Goal: Task Accomplishment & Management: Use online tool/utility

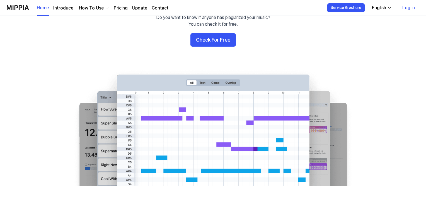
scroll to position [56, 0]
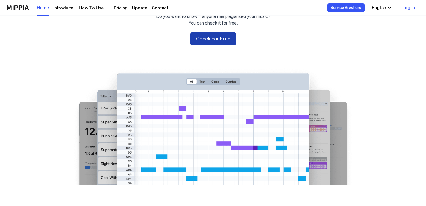
click at [217, 36] on button "Check For Free" at bounding box center [212, 38] width 45 height 13
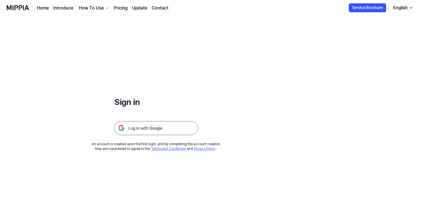
click at [176, 128] on img at bounding box center [156, 128] width 84 height 14
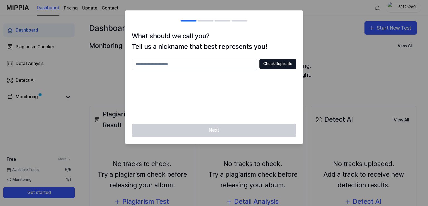
click at [219, 67] on input "text" at bounding box center [194, 64] width 125 height 11
type input "**********"
click at [273, 59] on button "Check Duplicate" at bounding box center [277, 64] width 37 height 10
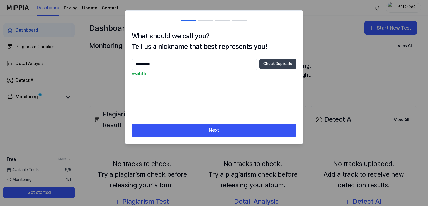
click at [272, 63] on button "Check Duplicate" at bounding box center [277, 64] width 37 height 10
click at [245, 137] on div "Next" at bounding box center [214, 133] width 178 height 20
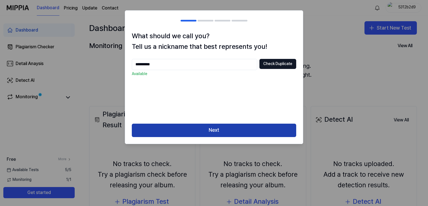
click at [250, 126] on button "Next" at bounding box center [214, 129] width 164 height 13
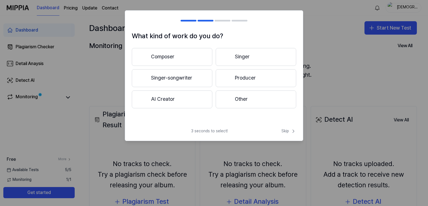
click at [192, 59] on button "Composer" at bounding box center [172, 57] width 80 height 18
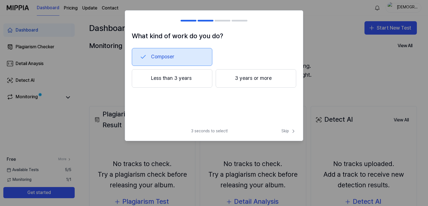
click at [245, 86] on button "3 years or more" at bounding box center [256, 78] width 80 height 18
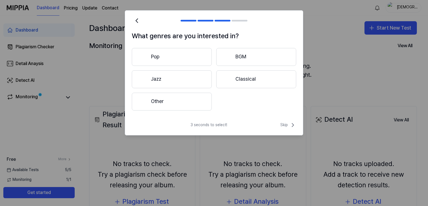
click at [181, 105] on button "Other" at bounding box center [172, 101] width 80 height 18
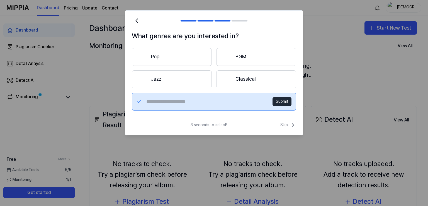
click at [195, 65] on div "Pop BGM Jazz Classical Submit" at bounding box center [214, 79] width 164 height 62
click at [194, 55] on button "Pop" at bounding box center [172, 57] width 80 height 18
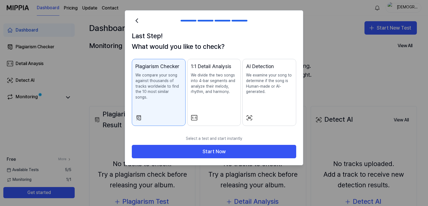
click at [178, 91] on p "We compare your song against thousands of tracks worldwide to find the 10 most …" at bounding box center [158, 85] width 47 height 27
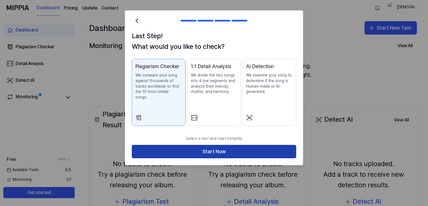
click at [178, 151] on button "Start Now" at bounding box center [214, 151] width 164 height 13
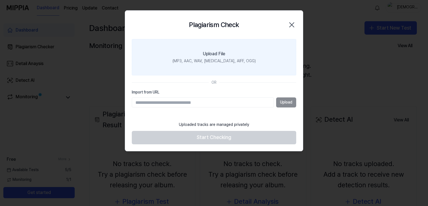
click at [225, 45] on label "Upload File (MP3, AAC, WAV, FLAC, AIFF, OGG)" at bounding box center [214, 57] width 164 height 36
click at [0, 0] on input "Upload File (MP3, AAC, WAV, FLAC, AIFF, OGG)" at bounding box center [0, 0] width 0 height 0
click at [231, 61] on div "(MP3, AAC, WAV, FLAC, AIFF, OGG)" at bounding box center [213, 61] width 83 height 6
click at [0, 0] on input "Upload File (MP3, AAC, WAV, FLAC, AIFF, OGG)" at bounding box center [0, 0] width 0 height 0
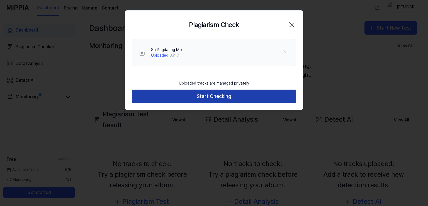
click at [221, 99] on button "Start Checking" at bounding box center [214, 95] width 164 height 13
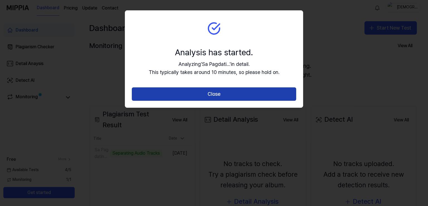
click at [218, 93] on button "Close" at bounding box center [214, 93] width 164 height 13
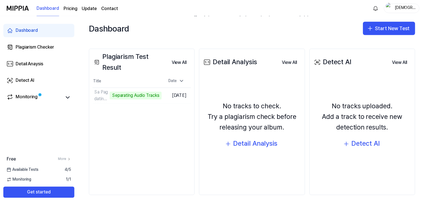
scroll to position [58, 0]
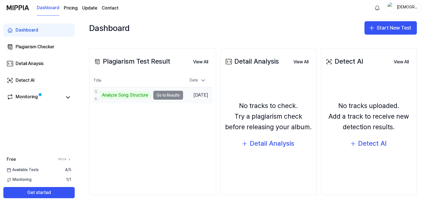
click at [168, 95] on td "Sa Pagdating Mo Analyze Song Structure Go to Results" at bounding box center [138, 95] width 90 height 16
click at [160, 96] on td "Sa Pagdating Mo Analyze Song Structure Go to Results" at bounding box center [138, 95] width 90 height 16
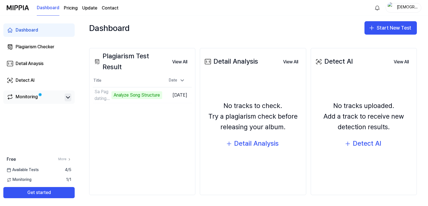
click at [69, 100] on icon at bounding box center [68, 97] width 7 height 7
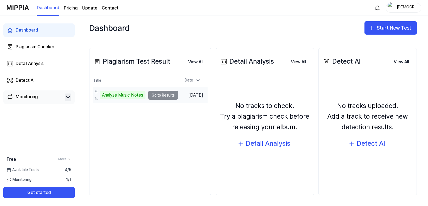
click at [166, 93] on td "Sa Pagdating Mo Analyze Music Notes Go to Results" at bounding box center [135, 95] width 85 height 16
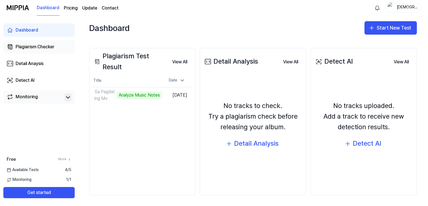
click at [61, 46] on link "Plagiarism Checker" at bounding box center [38, 46] width 71 height 13
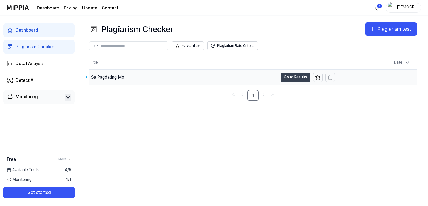
click at [297, 78] on button "Go to Results" at bounding box center [295, 77] width 30 height 9
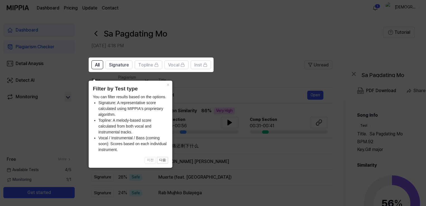
click at [262, 67] on icon at bounding box center [214, 103] width 428 height 206
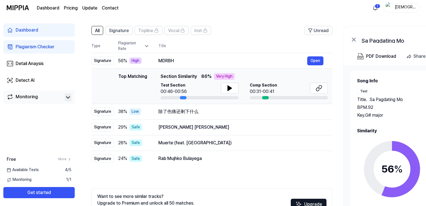
scroll to position [56, 0]
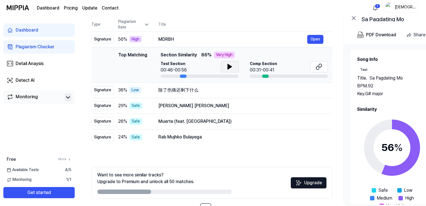
click at [222, 68] on button at bounding box center [230, 66] width 18 height 11
click at [321, 37] on button "Open" at bounding box center [315, 39] width 16 height 9
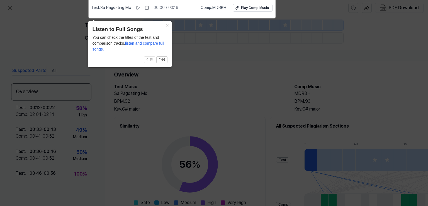
click at [226, 74] on icon at bounding box center [214, 101] width 428 height 208
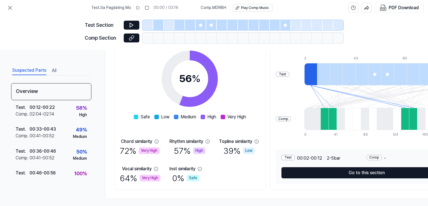
scroll to position [92, 0]
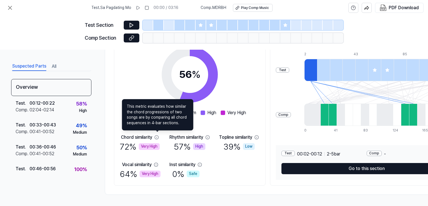
click at [157, 136] on icon at bounding box center [156, 137] width 4 height 4
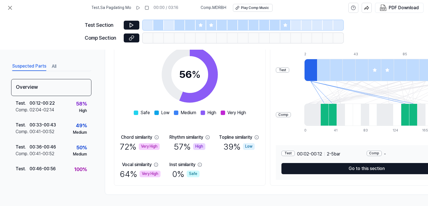
click at [157, 136] on icon at bounding box center [156, 137] width 4 height 4
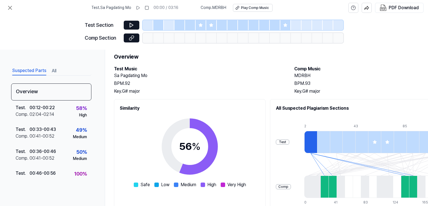
scroll to position [28, 0]
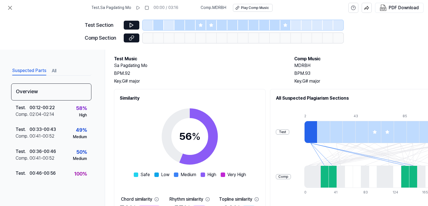
click at [306, 65] on h2 "MDRBH" at bounding box center [378, 65] width 169 height 7
copy h2 "MDRBH"
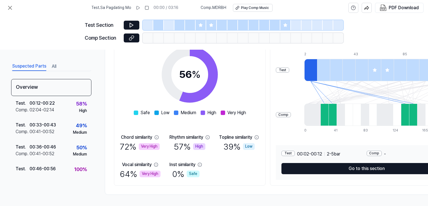
scroll to position [92, 0]
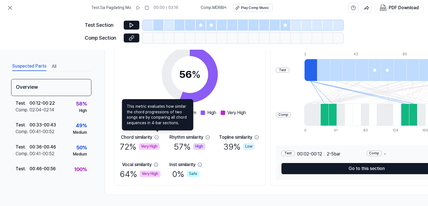
click at [159, 136] on icon at bounding box center [156, 137] width 4 height 4
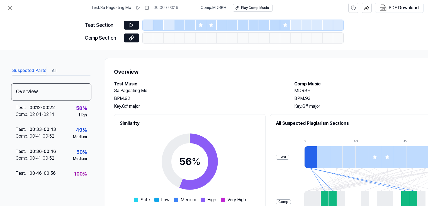
scroll to position [0, 0]
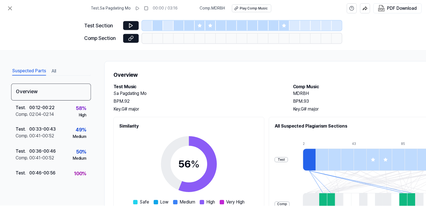
scroll to position [56, 0]
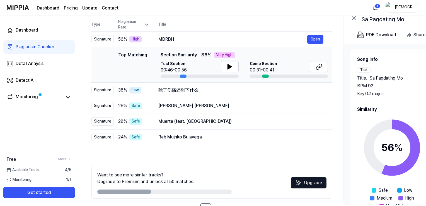
drag, startPoint x: 185, startPoint y: 76, endPoint x: 189, endPoint y: 77, distance: 4.8
click at [191, 78] on td "Top Matching Top Matching Section Similarity 86 % Very High Test Section 00:46-…" at bounding box center [211, 64] width 241 height 35
drag, startPoint x: 184, startPoint y: 74, endPoint x: 194, endPoint y: 78, distance: 11.1
click at [193, 78] on td "Top Matching Top Matching Section Similarity 86 % Very High Test Section 00:46-…" at bounding box center [211, 64] width 241 height 35
click at [153, 20] on tr "Type Plagiarism Rate Title" at bounding box center [211, 25] width 241 height 14
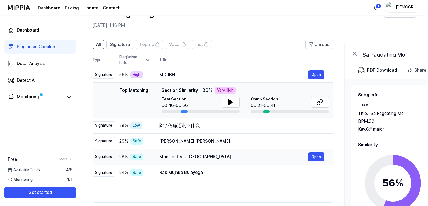
scroll to position [0, 0]
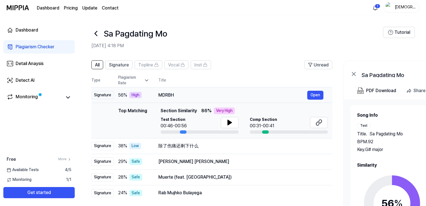
click at [164, 95] on div "MDRBH" at bounding box center [232, 95] width 149 height 7
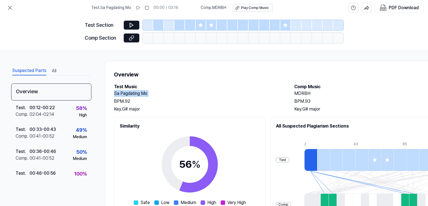
click at [164, 95] on h2 "Sa Pagdating Mo" at bounding box center [198, 93] width 169 height 7
click at [135, 26] on button at bounding box center [132, 25] width 16 height 9
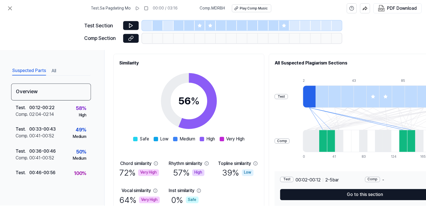
scroll to position [84, 0]
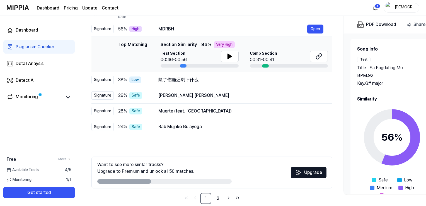
scroll to position [75, 0]
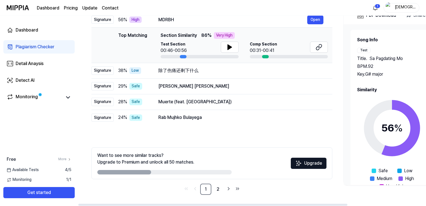
drag, startPoint x: 148, startPoint y: 175, endPoint x: 222, endPoint y: 172, distance: 73.9
click at [222, 172] on div at bounding box center [164, 172] width 134 height 4
click at [220, 190] on link "2" at bounding box center [217, 188] width 11 height 11
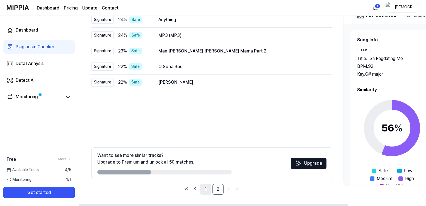
scroll to position [0, 1]
click at [210, 185] on link "1" at bounding box center [204, 188] width 11 height 11
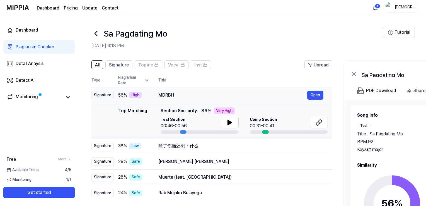
drag, startPoint x: 115, startPoint y: 95, endPoint x: 137, endPoint y: 95, distance: 22.3
click at [137, 95] on td "56 % High" at bounding box center [132, 95] width 36 height 16
click at [114, 68] on button "Signature" at bounding box center [118, 64] width 27 height 9
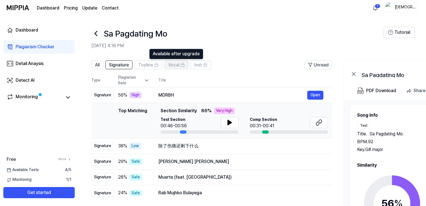
click at [179, 65] on span "Vocal" at bounding box center [173, 65] width 11 height 7
click at [139, 83] on div "Plagiarism Rate" at bounding box center [133, 80] width 31 height 11
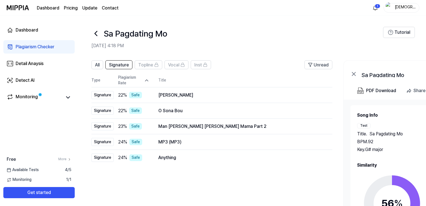
click at [140, 82] on div "Plagiarism Rate" at bounding box center [133, 80] width 31 height 11
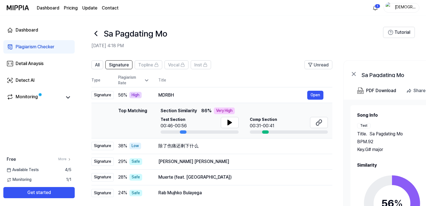
click at [140, 82] on div "Plagiarism Rate" at bounding box center [133, 80] width 31 height 11
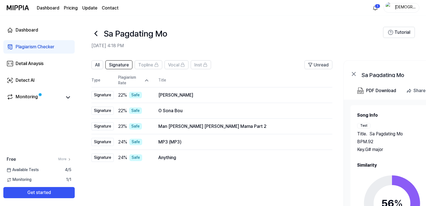
click at [140, 82] on div "Plagiarism Rate" at bounding box center [133, 80] width 31 height 11
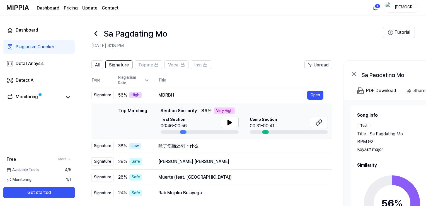
scroll to position [17, 0]
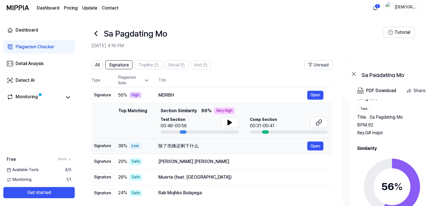
click at [177, 151] on td "除了伤痛还剩下什么 Open" at bounding box center [240, 146] width 183 height 16
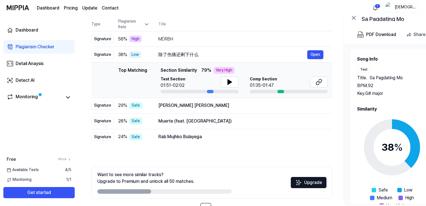
scroll to position [47, 0]
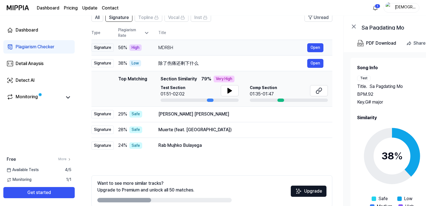
click at [190, 49] on div "MDRBH" at bounding box center [232, 47] width 149 height 7
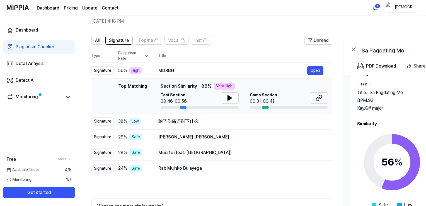
scroll to position [0, 0]
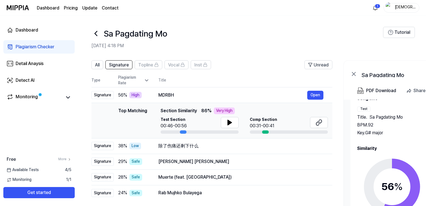
click at [93, 31] on icon at bounding box center [95, 33] width 9 height 9
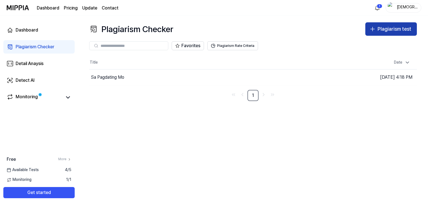
click at [394, 32] on div "Plagiarism test" at bounding box center [394, 29] width 34 height 8
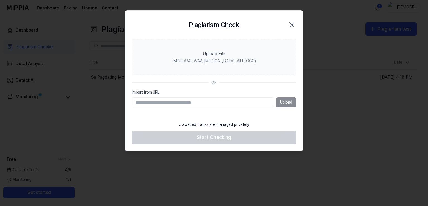
click at [294, 27] on icon "button" at bounding box center [291, 24] width 9 height 9
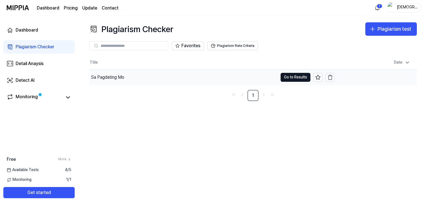
click at [129, 75] on div "Sa Pagdating Mo" at bounding box center [183, 77] width 189 height 16
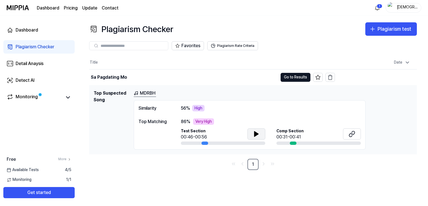
click at [260, 133] on button at bounding box center [256, 133] width 18 height 11
click at [385, 24] on button "Plagiarism test" at bounding box center [391, 28] width 52 height 13
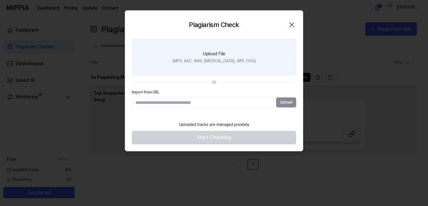
click at [206, 63] on div "(MP3, AAC, WAV, FLAC, AIFF, OGG)" at bounding box center [213, 61] width 83 height 6
click at [0, 0] on input "Upload File (MP3, AAC, WAV, FLAC, AIFF, OGG)" at bounding box center [0, 0] width 0 height 0
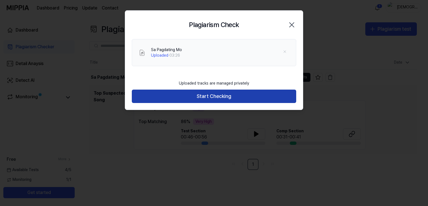
click at [219, 99] on button "Start Checking" at bounding box center [214, 95] width 164 height 13
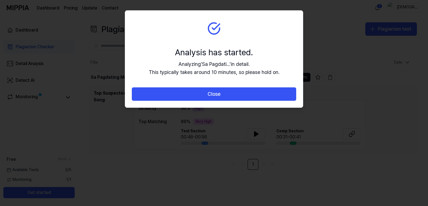
click at [219, 86] on section "Analysis has started. Analyzing ' Sa Pagdati... ' in detail. This typically tak…" at bounding box center [214, 49] width 178 height 77
click at [214, 85] on section "Analysis has started. Analyzing ' Sa Pagdati... ' in detail. This typically tak…" at bounding box center [214, 49] width 178 height 77
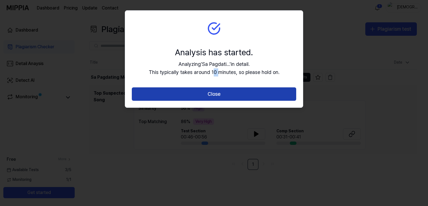
click at [214, 97] on button "Close" at bounding box center [214, 93] width 164 height 13
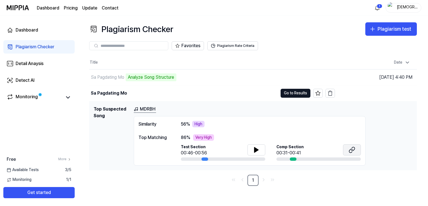
click at [355, 151] on icon at bounding box center [351, 149] width 7 height 7
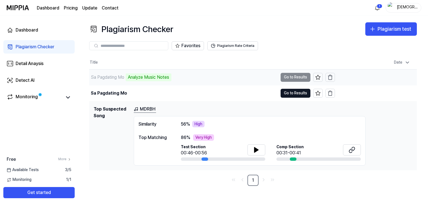
click at [237, 84] on div "Sa Pagdating Mo Analyze Music Notes" at bounding box center [183, 77] width 189 height 16
click at [226, 77] on div "Sa Pagdating Mo Analyze Music Notes" at bounding box center [183, 77] width 189 height 16
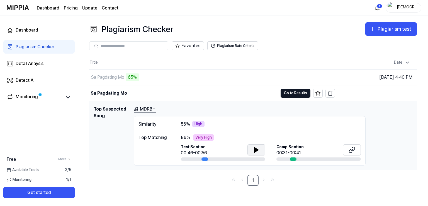
click at [254, 150] on icon at bounding box center [256, 149] width 4 height 5
click at [350, 148] on icon at bounding box center [351, 149] width 7 height 7
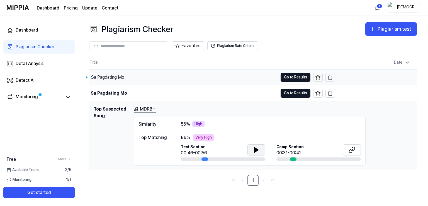
click at [235, 80] on div "Sa Pagdating Mo" at bounding box center [183, 77] width 189 height 16
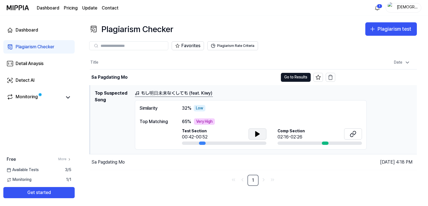
click at [262, 135] on button at bounding box center [257, 133] width 18 height 11
click at [255, 141] on div "Test Section 00:42-00:52" at bounding box center [224, 136] width 84 height 17
click at [259, 134] on icon at bounding box center [257, 133] width 7 height 7
click at [151, 110] on div "Similarity" at bounding box center [155, 108] width 31 height 7
click at [248, 108] on div "Similarity 32 % Low" at bounding box center [251, 108] width 222 height 7
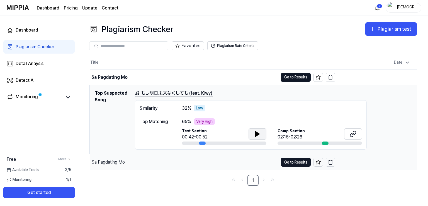
click at [146, 167] on div "Sa Pagdating Mo" at bounding box center [184, 162] width 188 height 16
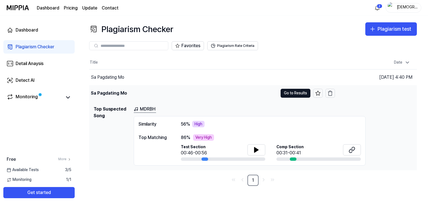
click at [164, 88] on div "Sa Pagdating Mo" at bounding box center [183, 93] width 189 height 16
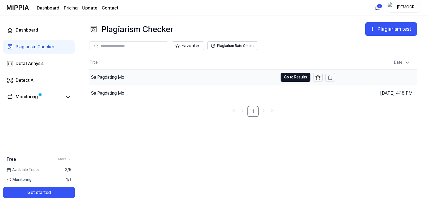
click at [212, 77] on div "Sa Pagdating Mo" at bounding box center [183, 77] width 189 height 16
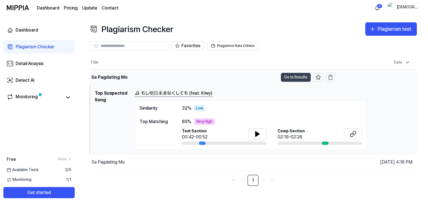
click at [304, 75] on button "Go to Results" at bounding box center [296, 77] width 30 height 9
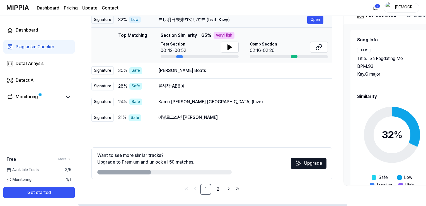
scroll to position [19, 0]
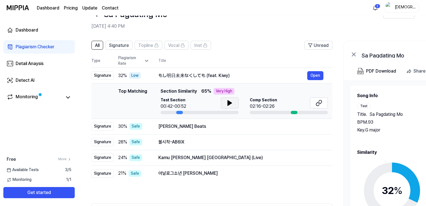
click at [228, 104] on icon at bounding box center [230, 102] width 4 height 5
click at [223, 105] on button at bounding box center [230, 102] width 18 height 11
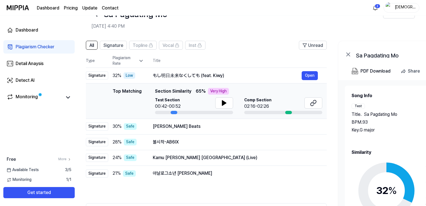
click at [311, 110] on div "Comp Section 02:16-02:26" at bounding box center [283, 105] width 78 height 17
click at [311, 103] on icon at bounding box center [313, 102] width 7 height 7
click at [312, 102] on icon at bounding box center [311, 104] width 3 height 4
click at [218, 101] on button at bounding box center [224, 102] width 18 height 11
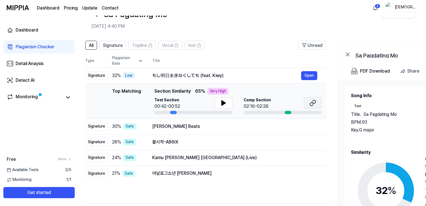
click at [310, 102] on icon at bounding box center [312, 102] width 7 height 7
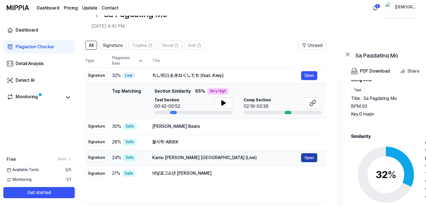
scroll to position [23, 0]
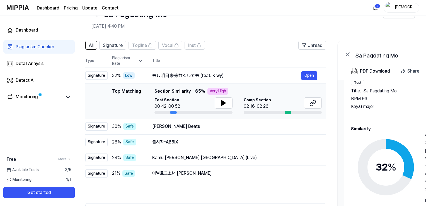
click at [258, 89] on div "Top Matching Section Similarity 65 % Very High" at bounding box center [237, 91] width 167 height 7
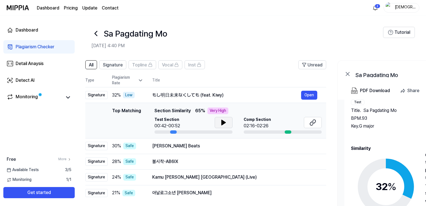
scroll to position [0, 6]
click at [223, 122] on icon at bounding box center [223, 122] width 4 height 5
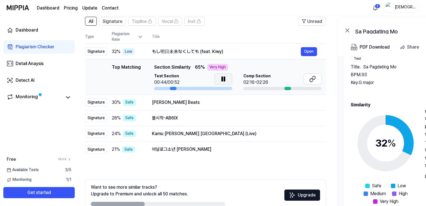
scroll to position [19, 0]
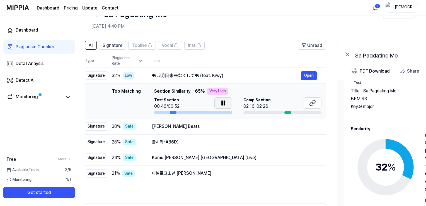
click at [140, 59] on icon at bounding box center [140, 61] width 6 height 6
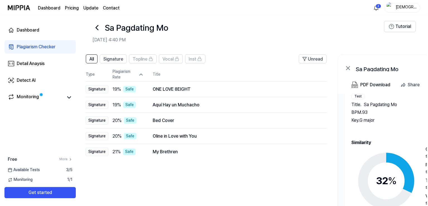
scroll to position [0, 0]
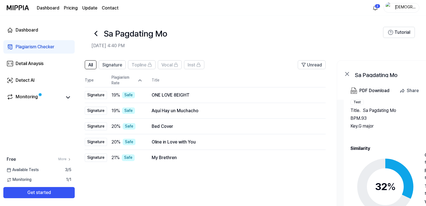
click at [91, 31] on icon at bounding box center [95, 33] width 9 height 9
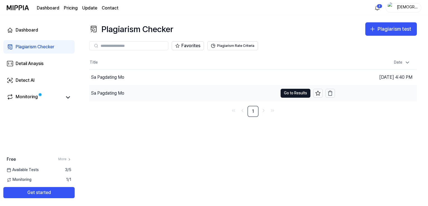
click at [114, 94] on div "Sa Pagdating Mo" at bounding box center [107, 93] width 33 height 7
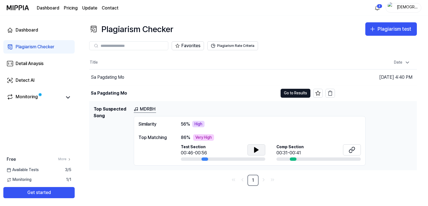
click at [260, 148] on button at bounding box center [256, 149] width 18 height 11
click at [256, 148] on icon at bounding box center [256, 149] width 7 height 7
click at [176, 77] on div "Sa Pagdating Mo" at bounding box center [183, 77] width 189 height 16
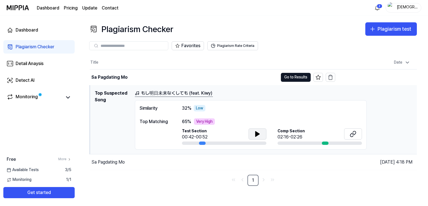
click at [255, 134] on icon at bounding box center [257, 133] width 4 height 5
click at [348, 134] on button at bounding box center [353, 133] width 18 height 11
click at [238, 113] on div "Similarity 32 % Low Top Matching 65 % Very High Test Section 00:42-00:52 Comp S…" at bounding box center [251, 125] width 232 height 50
click at [101, 75] on div "Sa Pagdating Mo" at bounding box center [109, 77] width 36 height 7
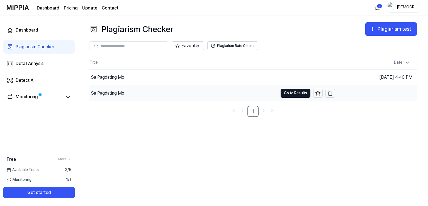
click at [102, 90] on div "Sa Pagdating Mo" at bounding box center [107, 93] width 33 height 7
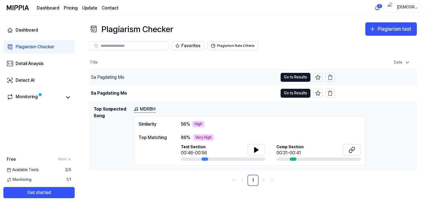
click at [170, 78] on div "Sa Pagdating Mo" at bounding box center [183, 77] width 189 height 16
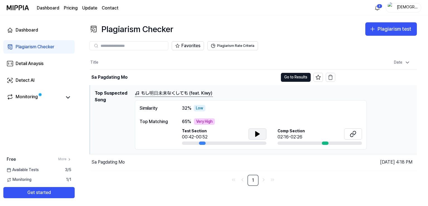
click at [255, 133] on icon at bounding box center [257, 133] width 4 height 5
click at [252, 134] on button at bounding box center [257, 133] width 18 height 11
click at [349, 130] on button at bounding box center [353, 133] width 18 height 11
click at [94, 163] on div "Sa Pagdating Mo" at bounding box center [107, 161] width 33 height 7
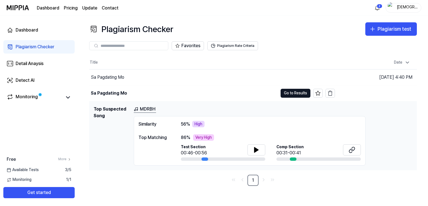
click at [248, 143] on div "86 % Very High Test Section 00:46-00:56 Comp Section 00:31-00:41" at bounding box center [271, 147] width 180 height 27
click at [253, 150] on button at bounding box center [256, 149] width 18 height 11
click at [253, 144] on button at bounding box center [256, 149] width 18 height 11
click at [356, 150] on button at bounding box center [352, 149] width 18 height 11
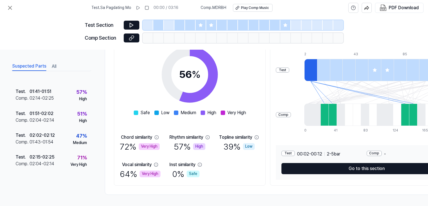
scroll to position [189, 0]
drag, startPoint x: 46, startPoint y: 69, endPoint x: 50, endPoint y: 69, distance: 4.7
click at [47, 69] on div "Suspected Parts All" at bounding box center [51, 66] width 80 height 10
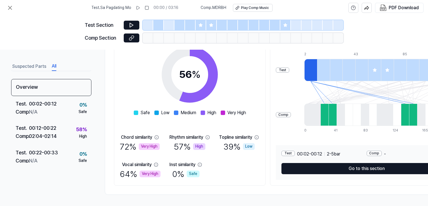
click at [53, 68] on button "All" at bounding box center [54, 66] width 4 height 9
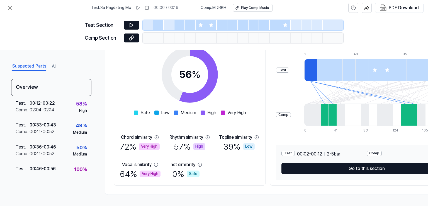
click at [26, 67] on button "Suspected Parts" at bounding box center [29, 66] width 34 height 9
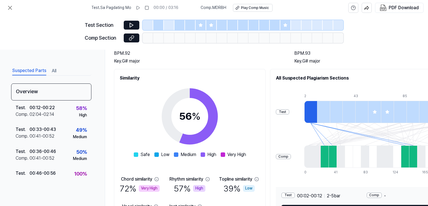
scroll to position [8, 0]
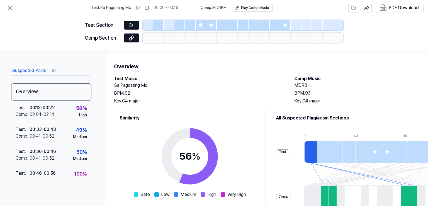
click at [298, 83] on h2 "MDRBH" at bounding box center [378, 85] width 169 height 7
copy h2 "MDRBH"
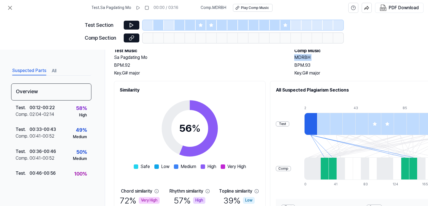
scroll to position [0, 0]
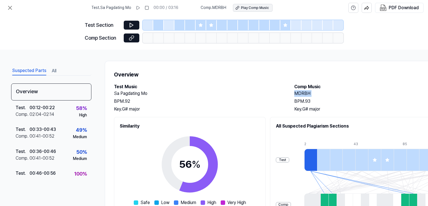
click at [245, 6] on div "Play Comp Music" at bounding box center [255, 8] width 28 height 5
